Goal: Navigation & Orientation: Find specific page/section

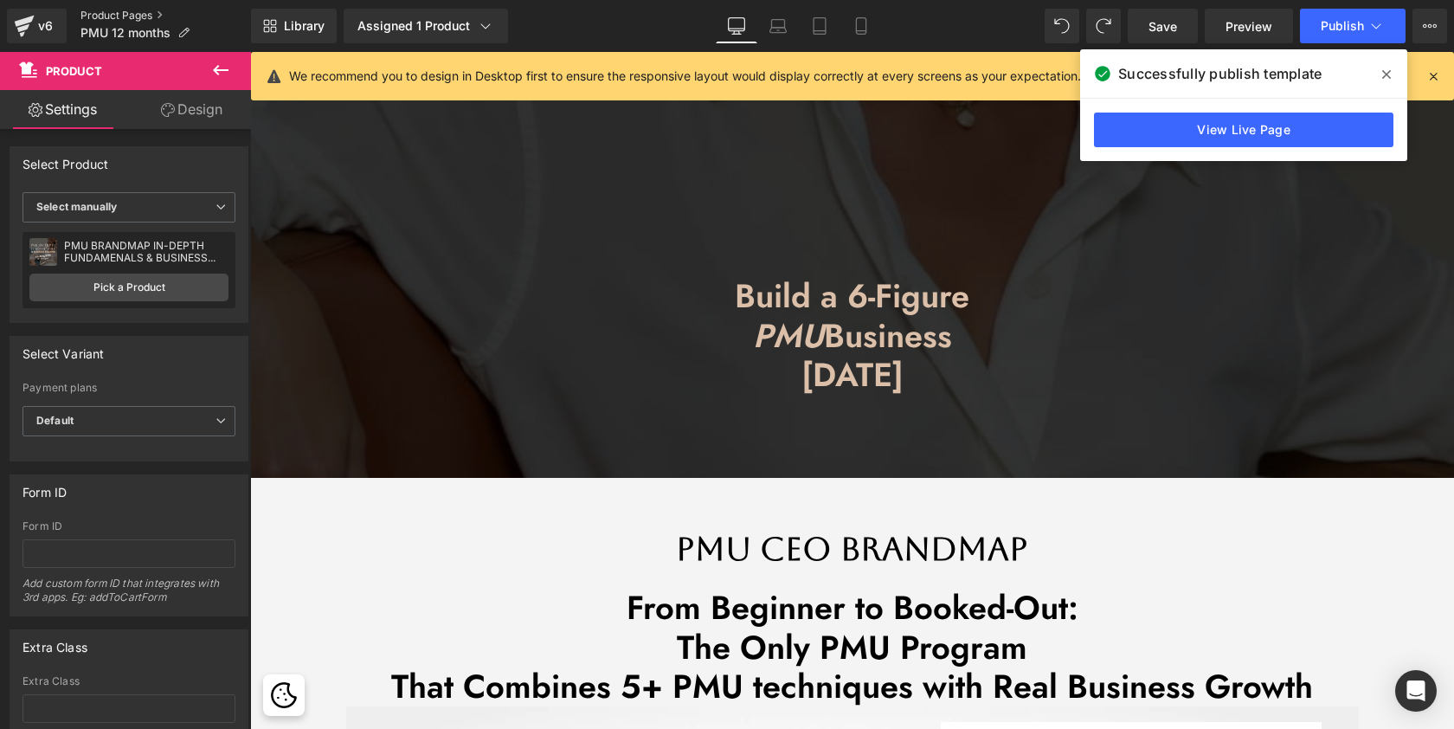
click at [114, 14] on link "Product Pages" at bounding box center [165, 16] width 170 height 14
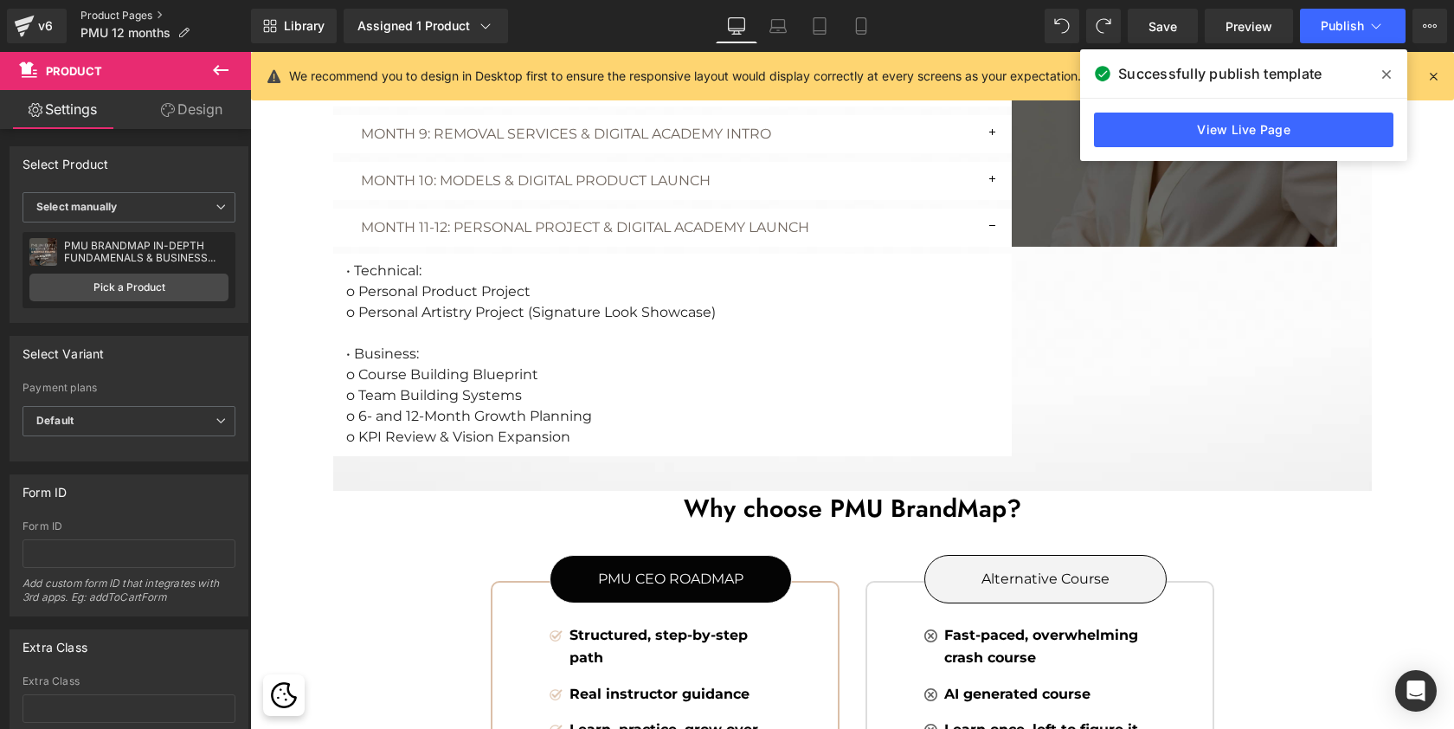
scroll to position [7061, 1197]
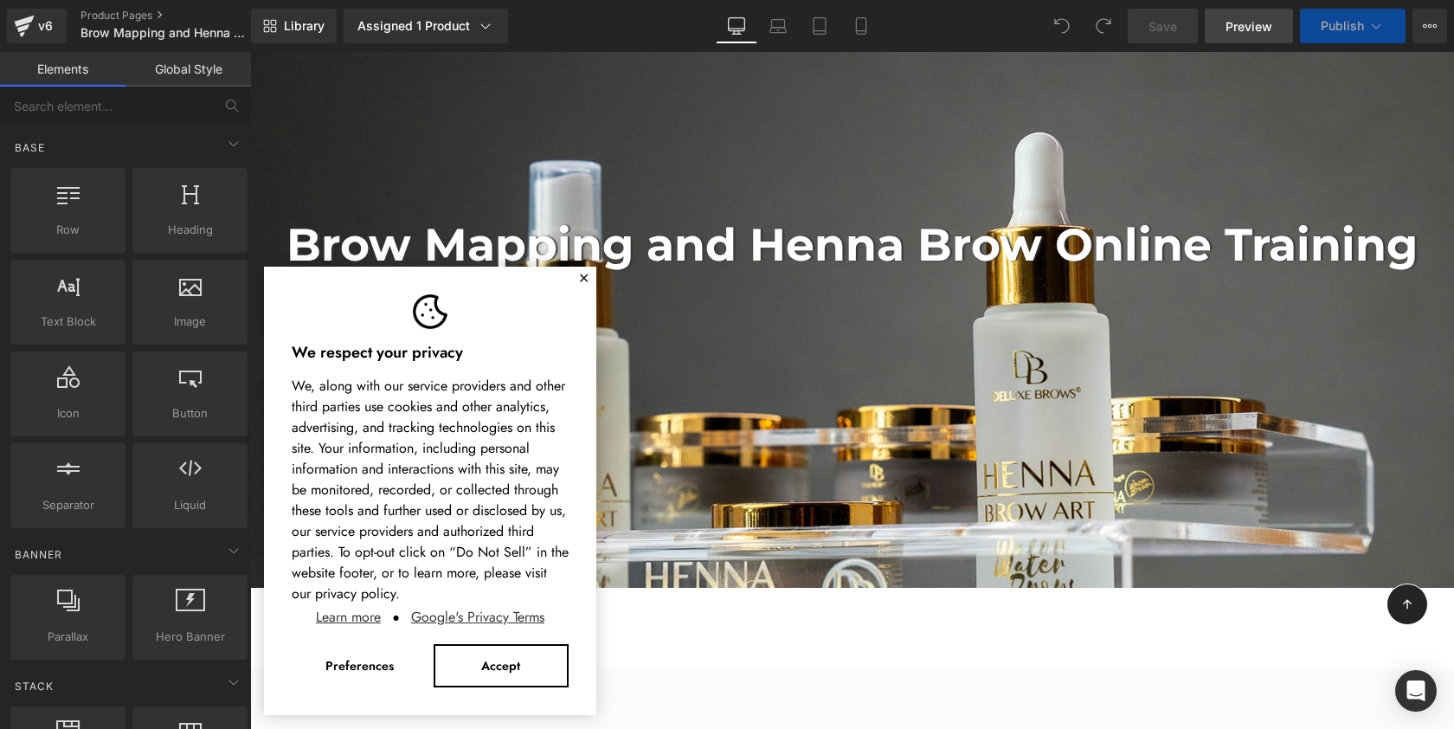
scroll to position [4041, 1197]
click at [1253, 25] on span "Preview" at bounding box center [1248, 26] width 47 height 18
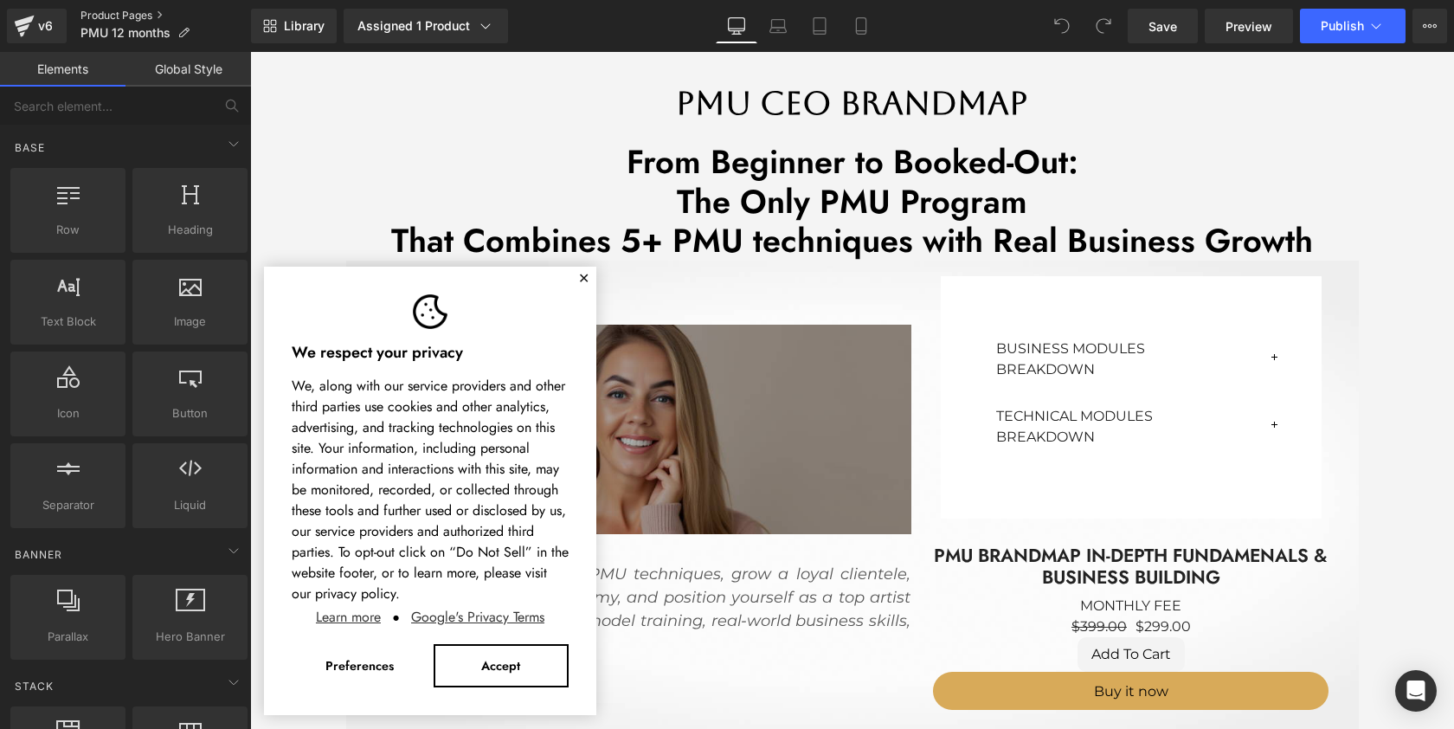
click at [125, 14] on link "Product Pages" at bounding box center [165, 16] width 170 height 14
